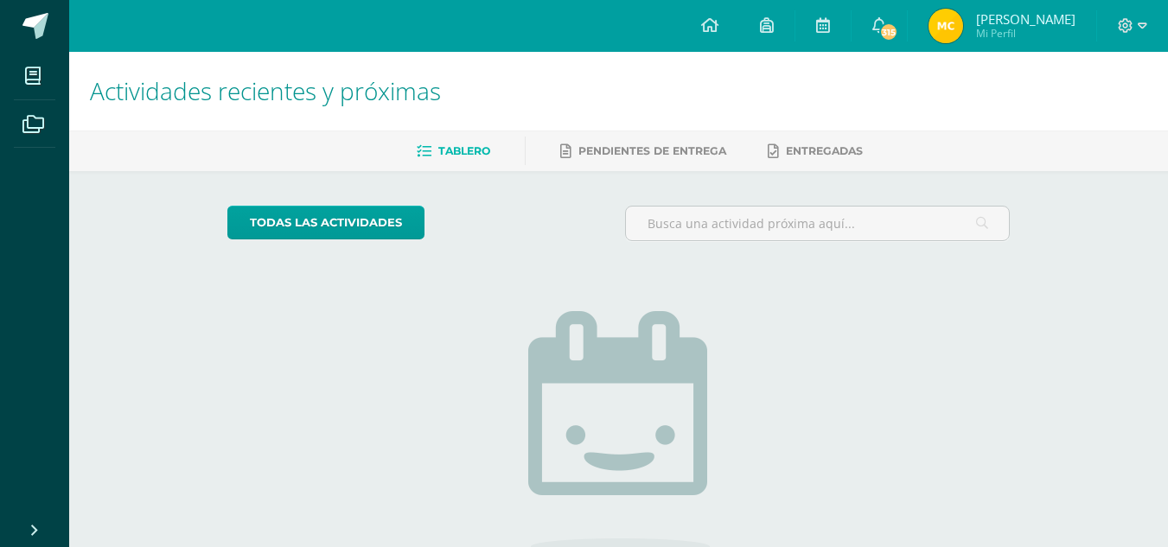
click at [933, 28] on img at bounding box center [945, 26] width 35 height 35
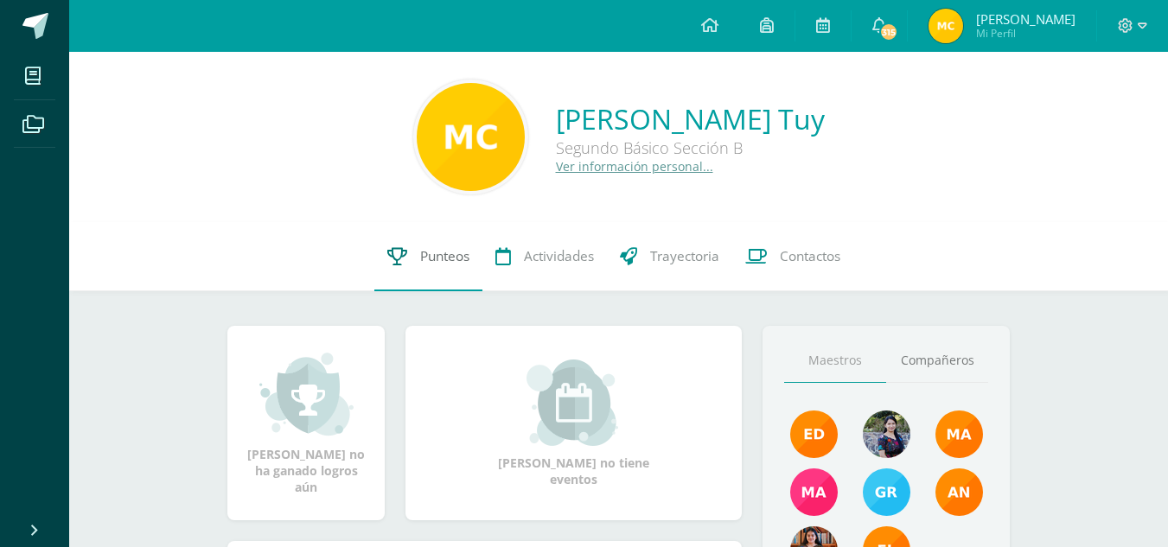
click at [399, 266] on link "Punteos" at bounding box center [428, 256] width 108 height 69
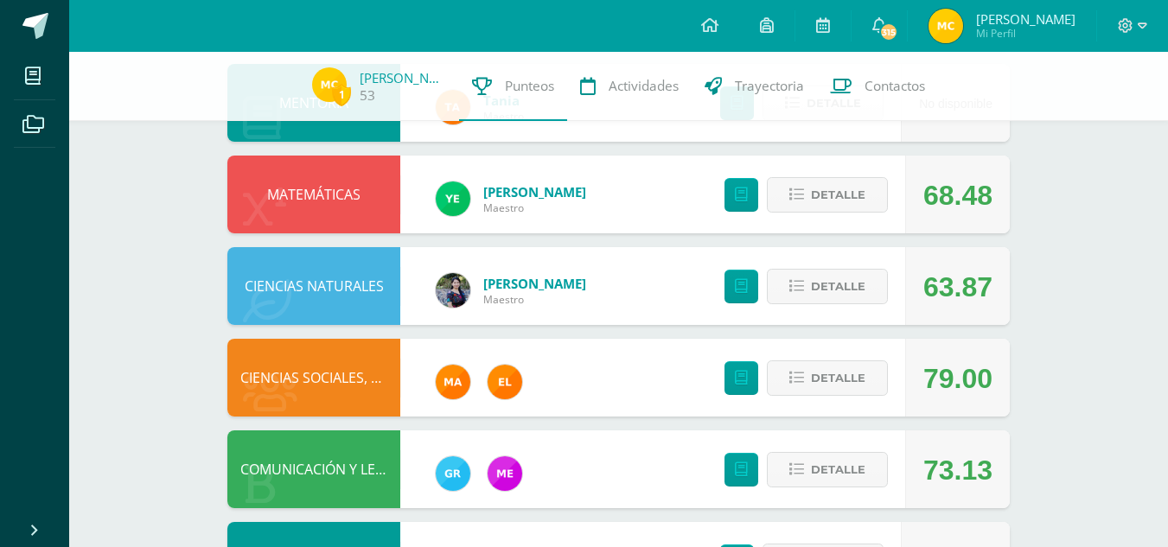
scroll to position [392, 0]
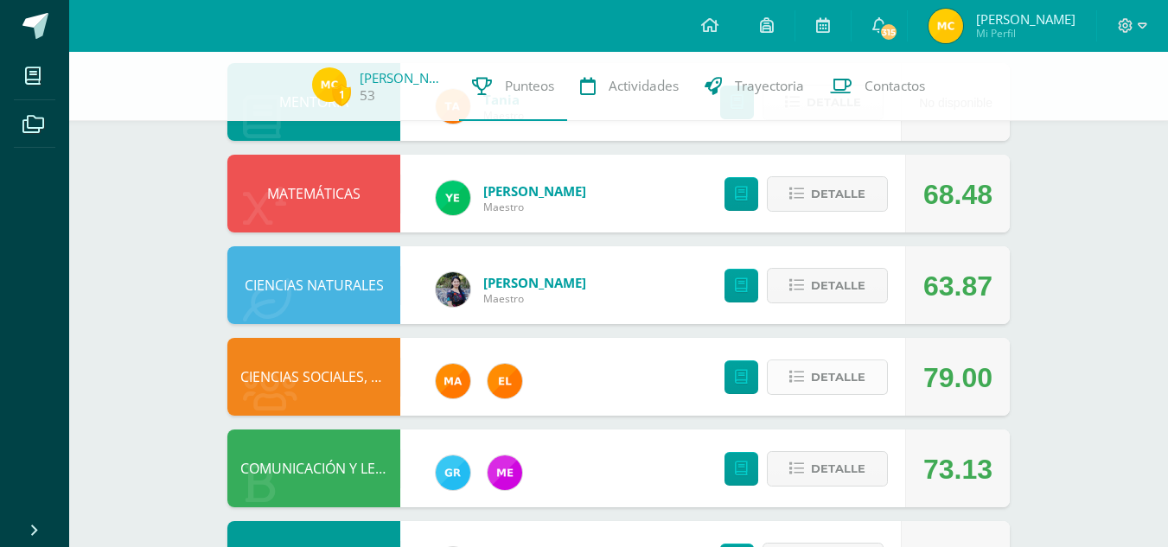
click at [784, 386] on button "Detalle" at bounding box center [827, 377] width 121 height 35
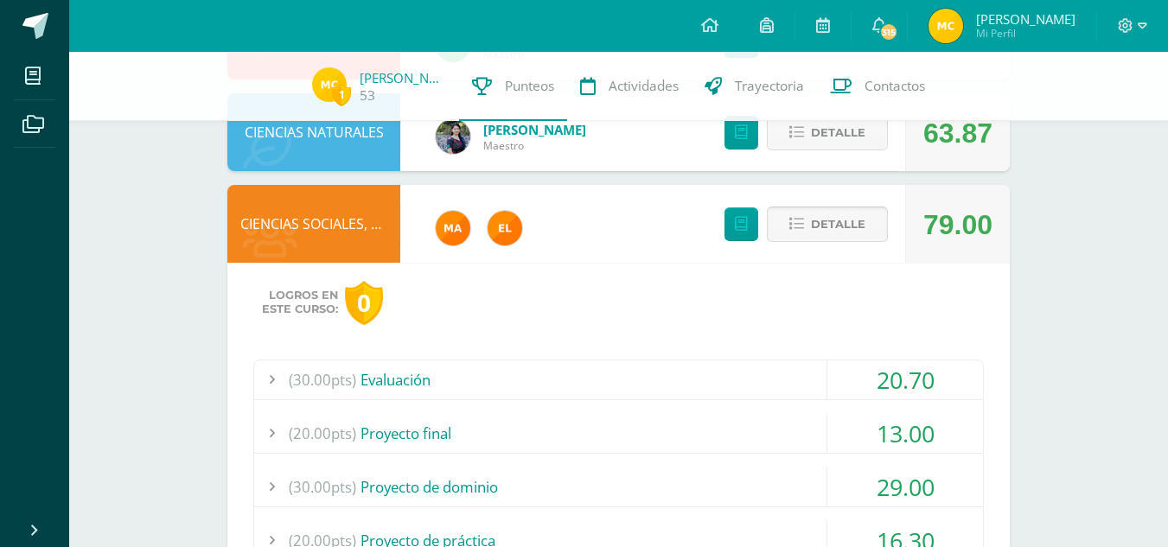
scroll to position [548, 0]
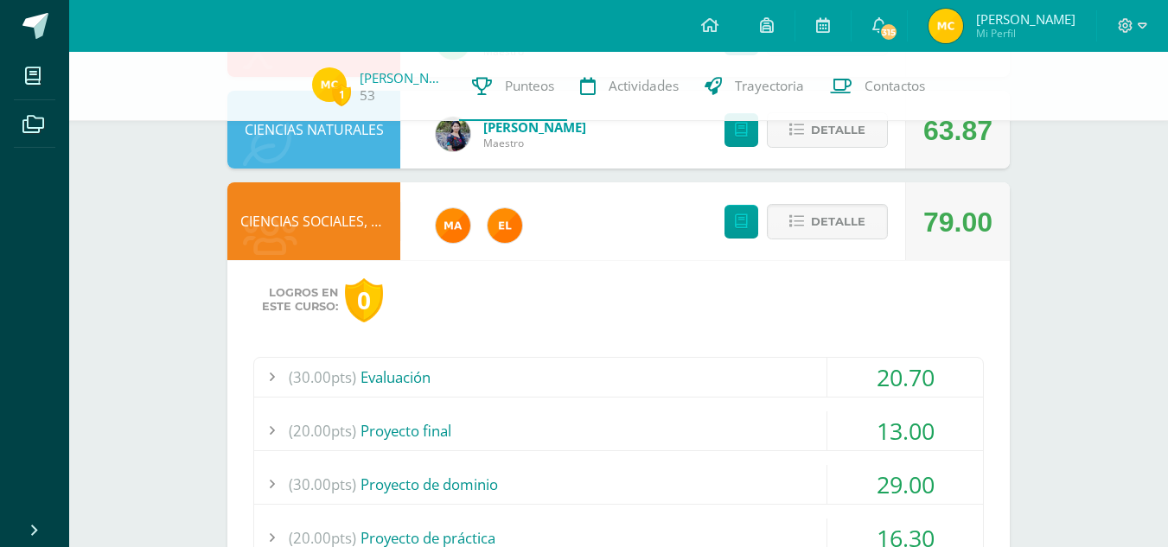
click at [740, 369] on div "(30.00pts) Evaluación" at bounding box center [618, 377] width 729 height 39
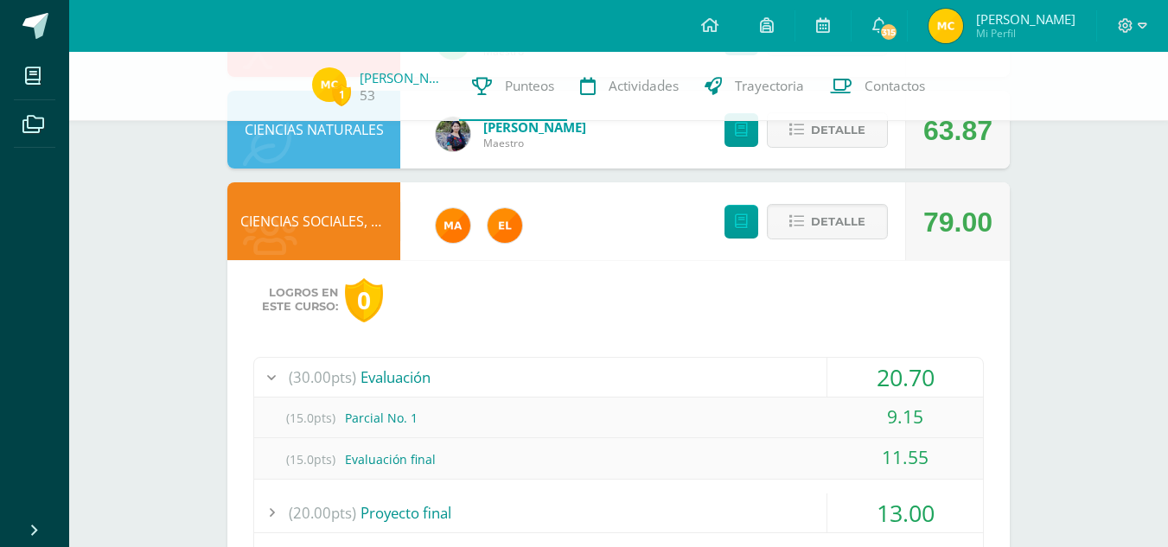
click at [740, 369] on div "(30.00pts) Evaluación" at bounding box center [618, 377] width 729 height 39
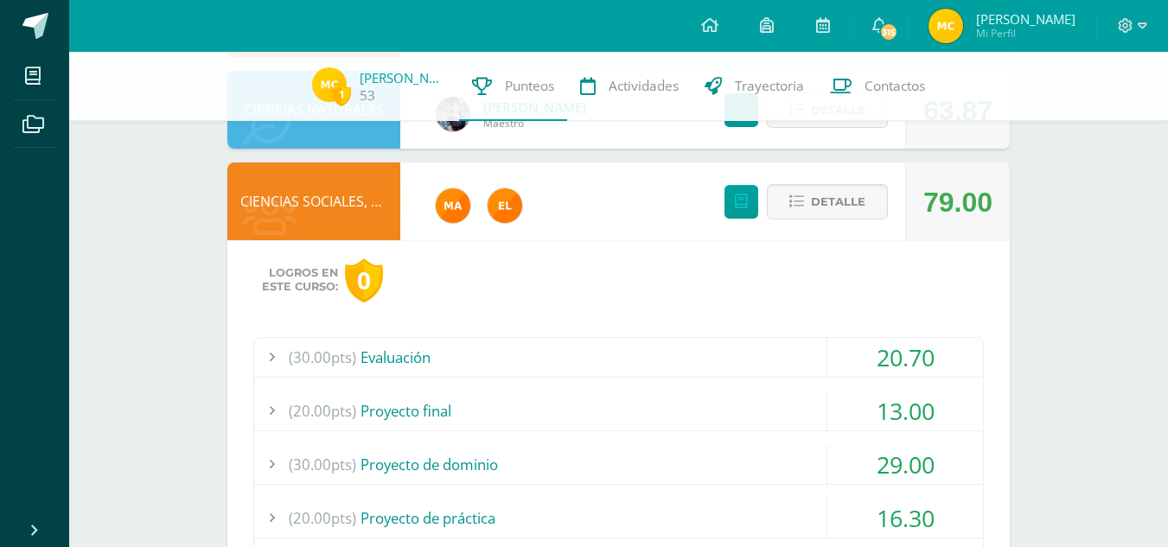
scroll to position [571, 0]
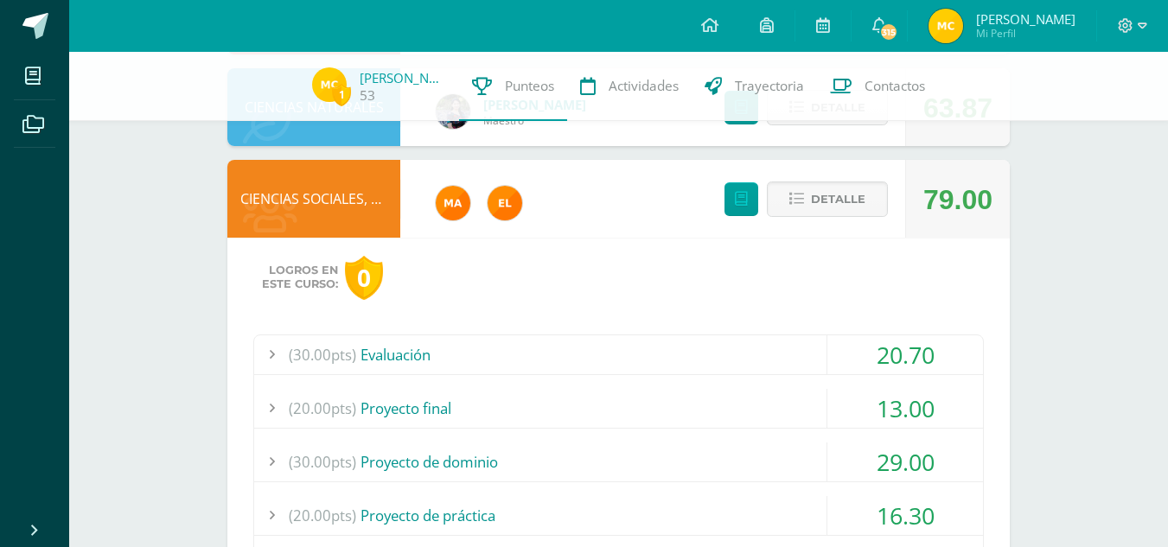
click at [742, 405] on div "(20.00pts) Proyecto final" at bounding box center [618, 408] width 729 height 39
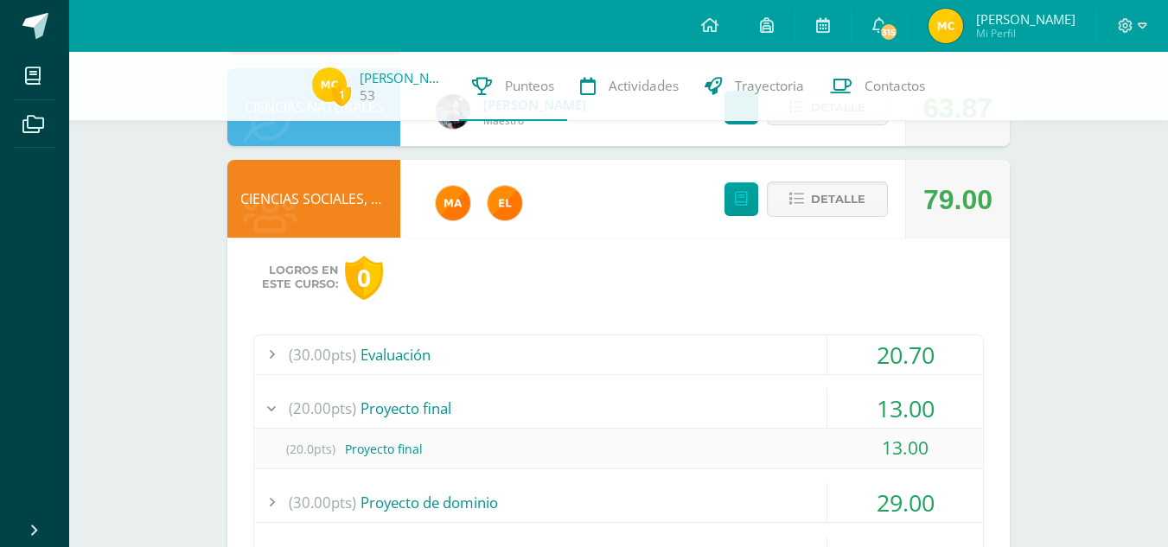
scroll to position [576, 0]
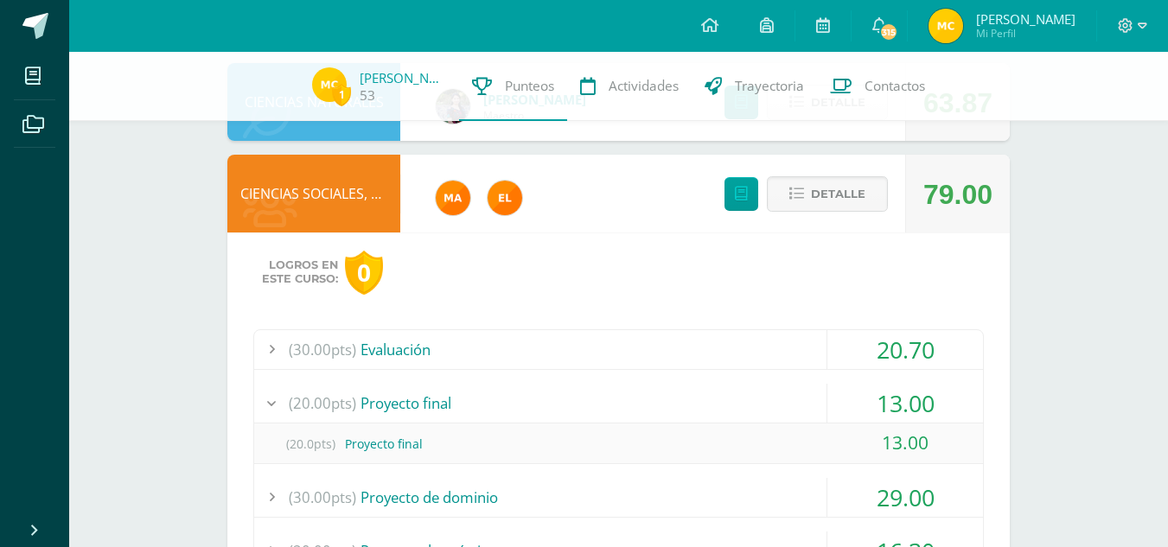
click at [714, 396] on div "(20.00pts) Proyecto final" at bounding box center [618, 403] width 729 height 39
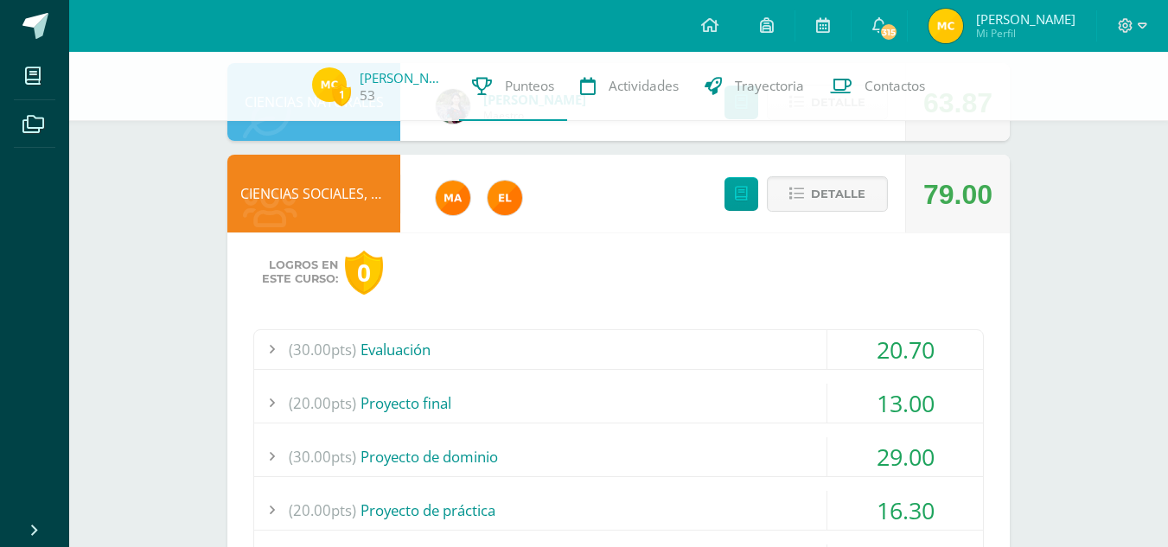
click at [699, 451] on div "(30.00pts) Proyecto de dominio" at bounding box center [618, 456] width 729 height 39
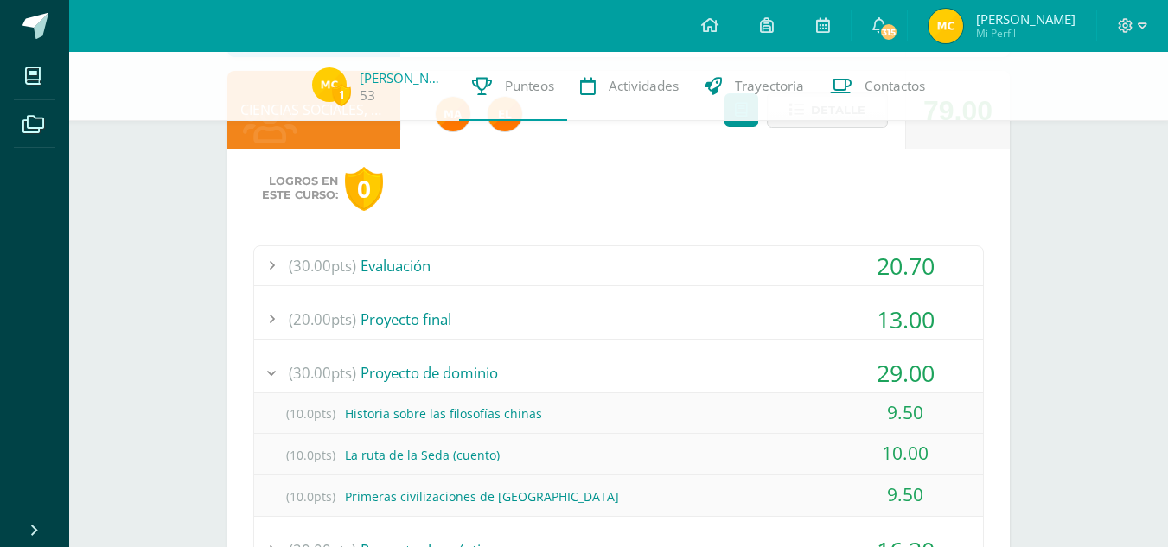
scroll to position [664, 0]
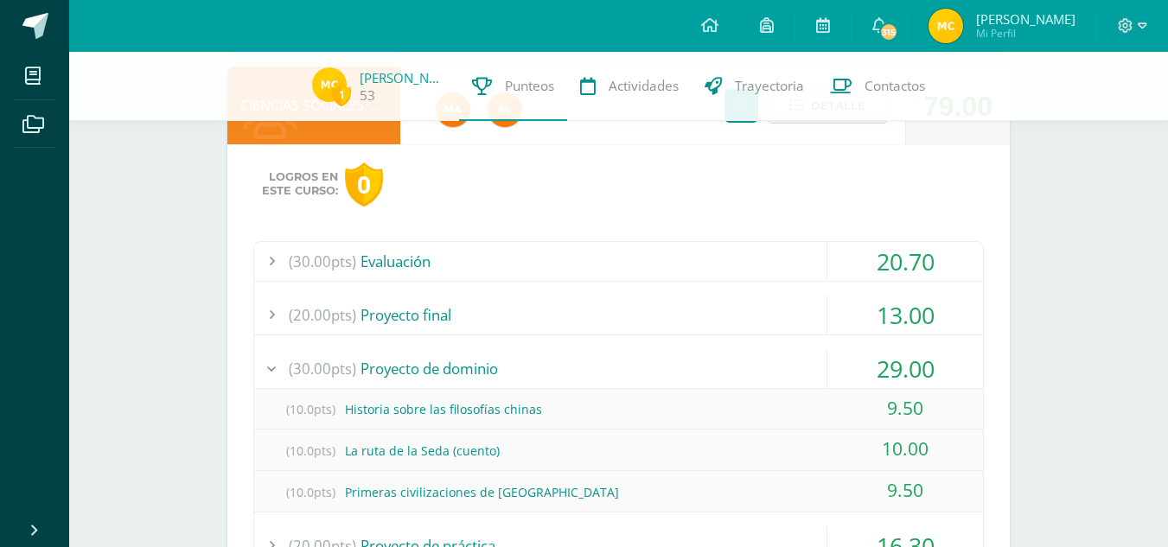
click at [602, 372] on div "(30.00pts) Proyecto de dominio" at bounding box center [618, 368] width 729 height 39
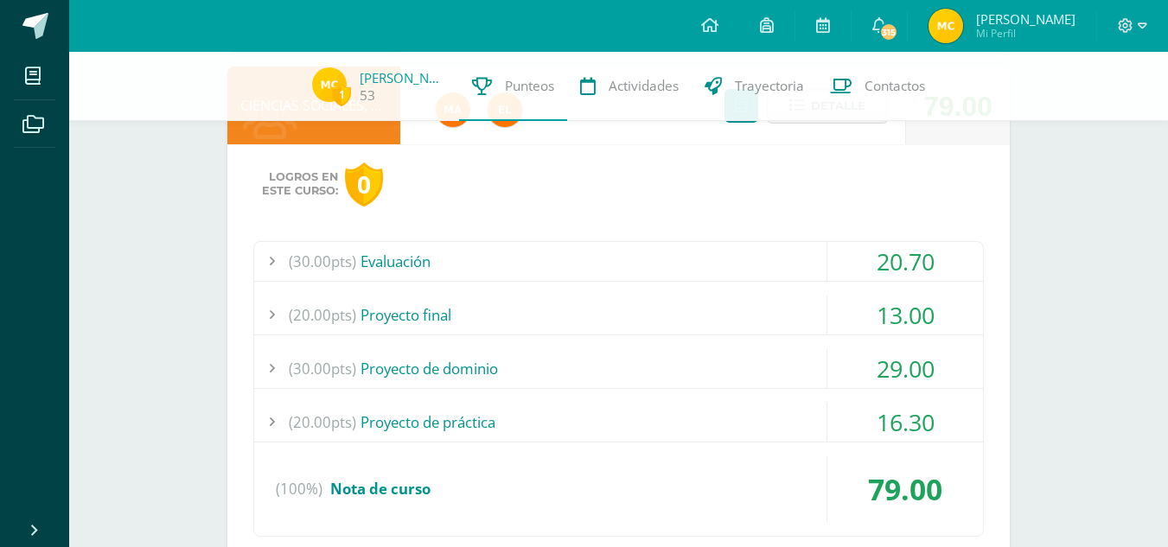
click at [604, 416] on div "(20.00pts) Proyecto de práctica" at bounding box center [618, 422] width 729 height 39
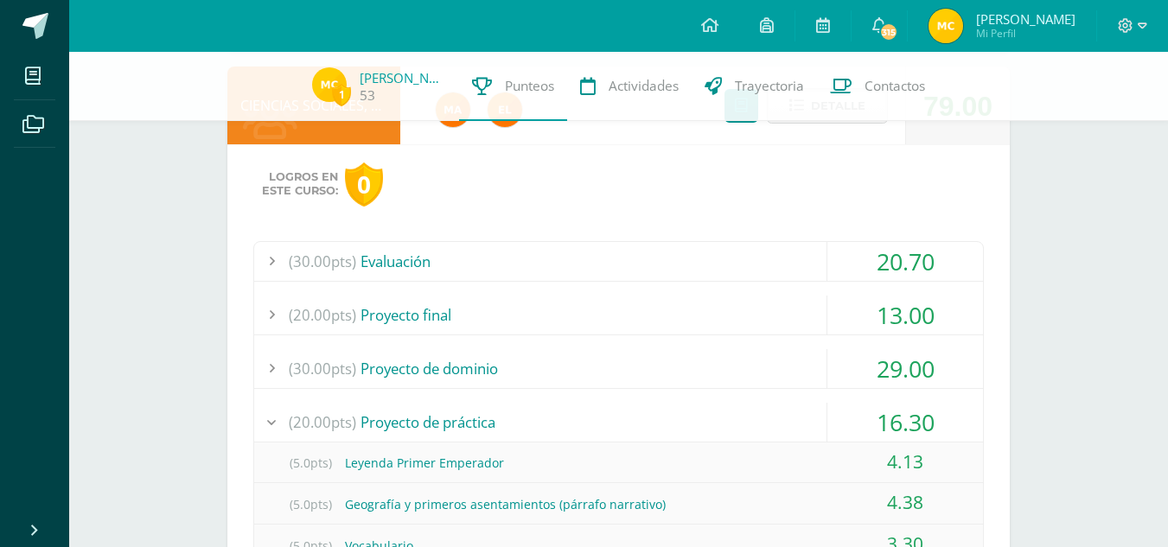
click at [604, 416] on div "(20.00pts) Proyecto de práctica" at bounding box center [618, 422] width 729 height 39
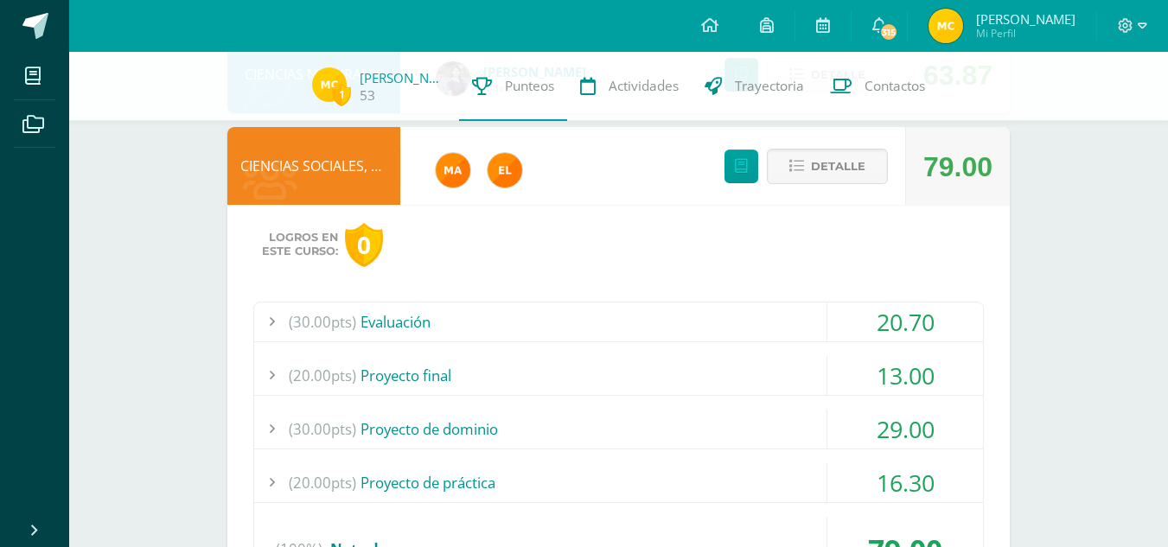
scroll to position [599, 0]
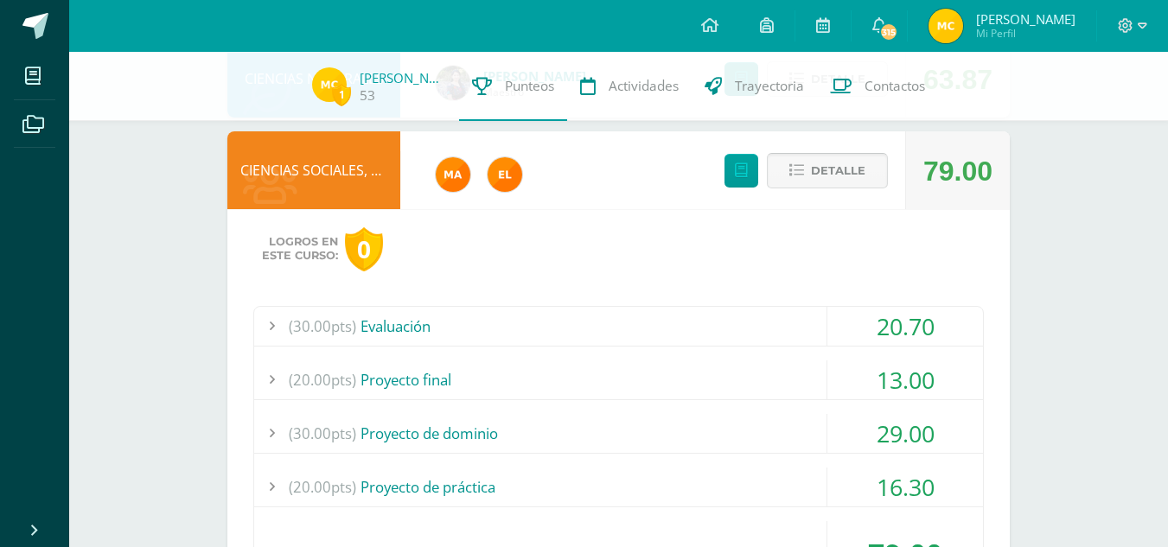
click at [783, 175] on button "Detalle" at bounding box center [827, 170] width 121 height 35
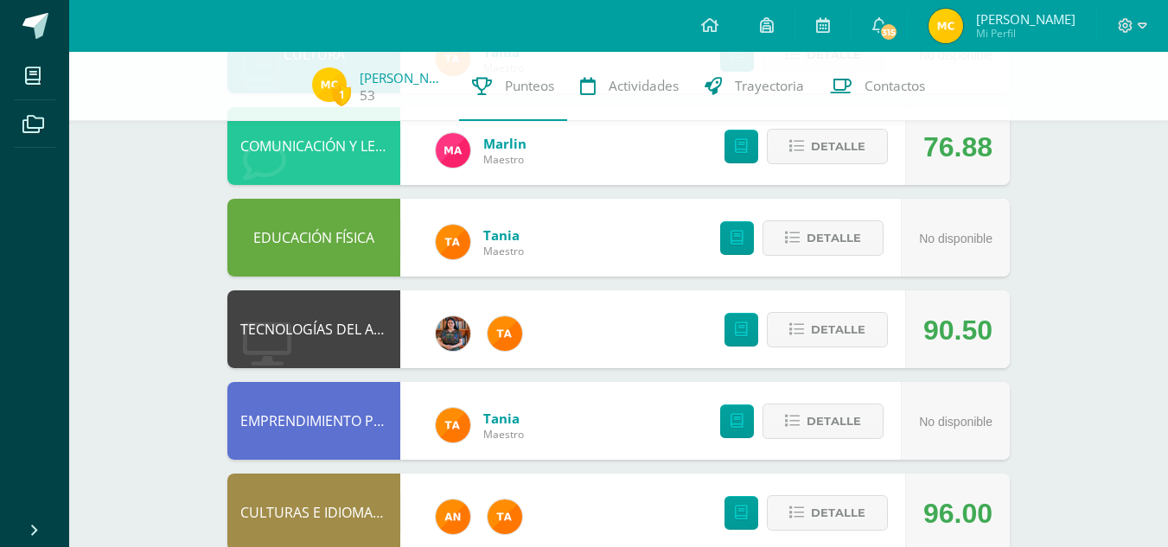
scroll to position [937, 0]
